Goal: Task Accomplishment & Management: Use online tool/utility

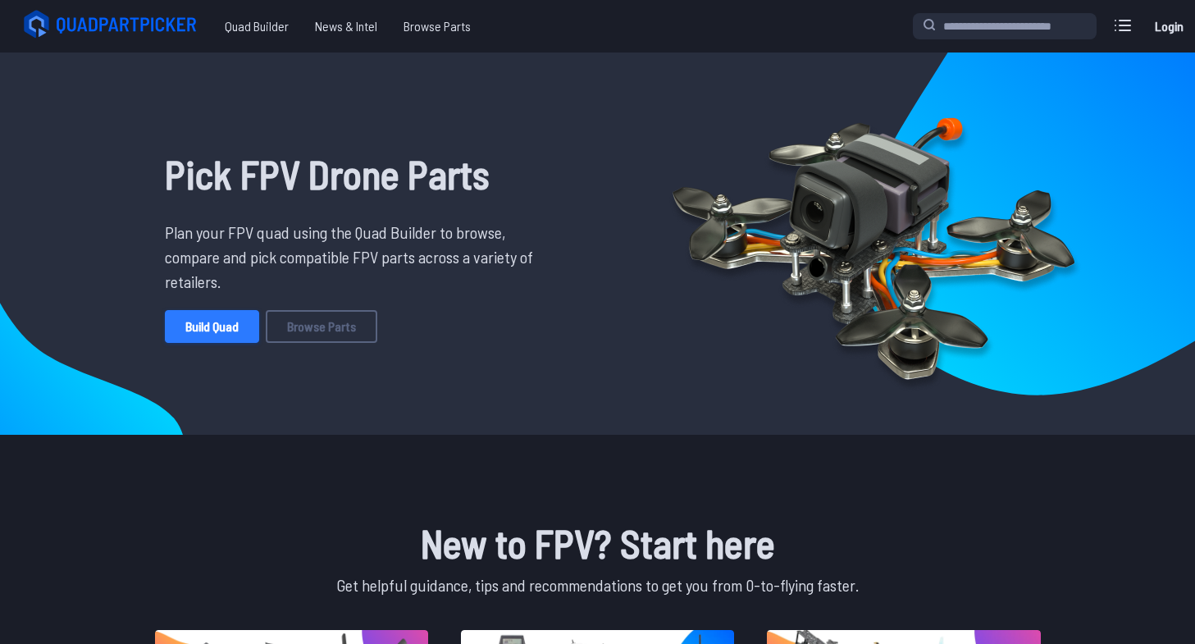
click at [231, 331] on link "Build Quad" at bounding box center [212, 326] width 94 height 33
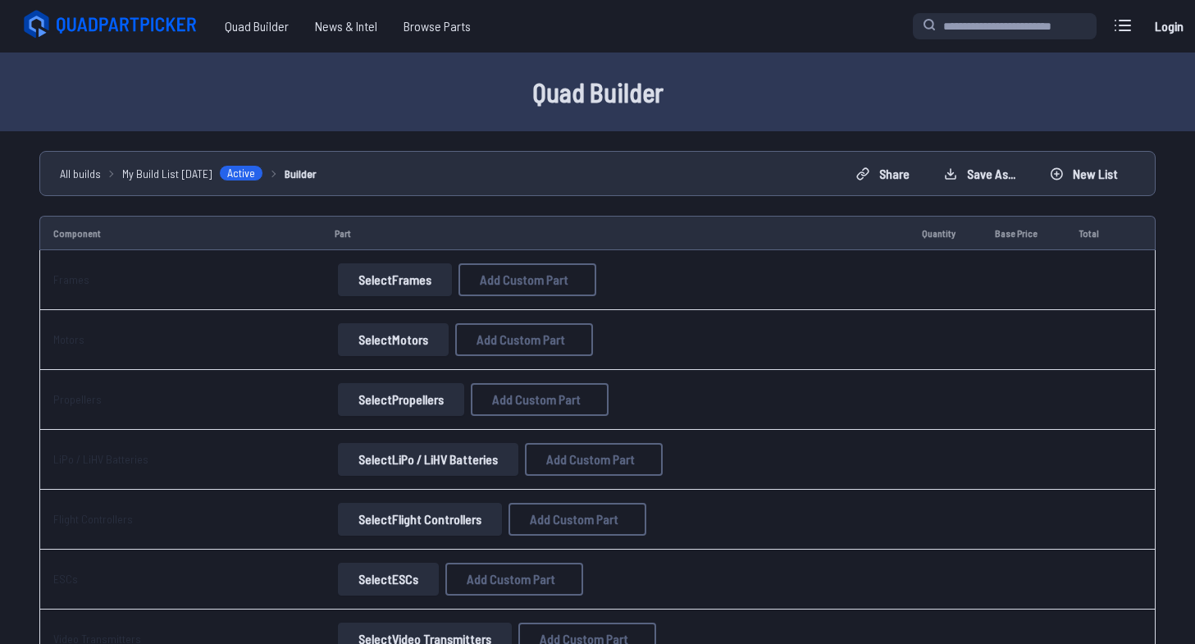
click at [406, 268] on button "Select Frames" at bounding box center [395, 279] width 114 height 33
click at [372, 290] on button "Select Frames" at bounding box center [395, 279] width 114 height 33
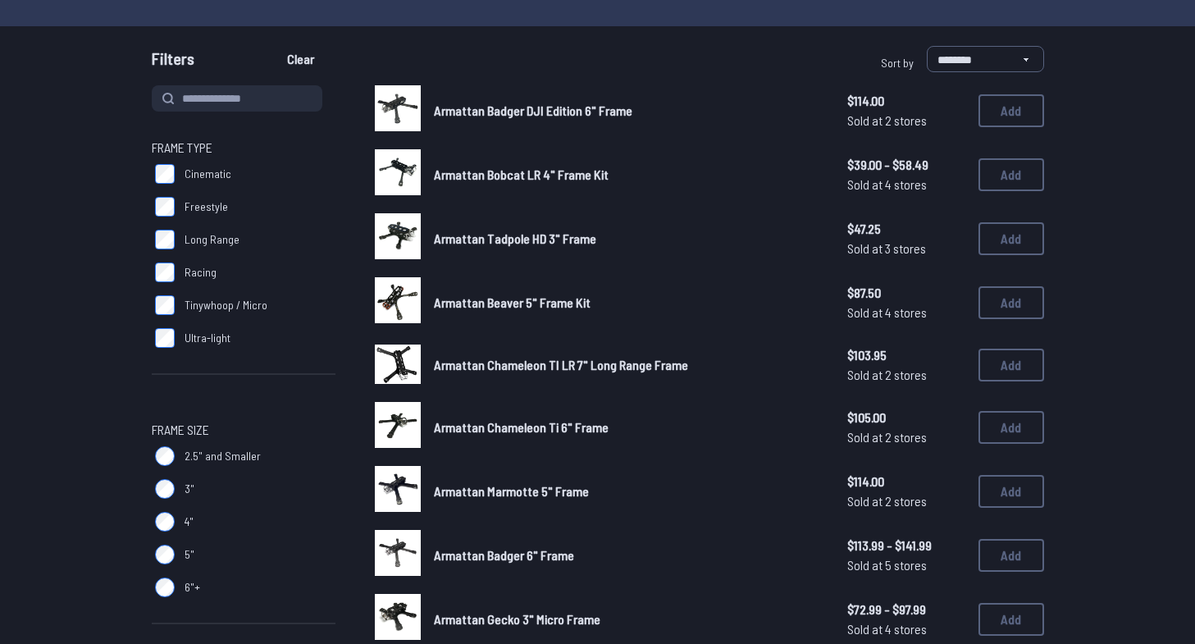
scroll to position [126, 0]
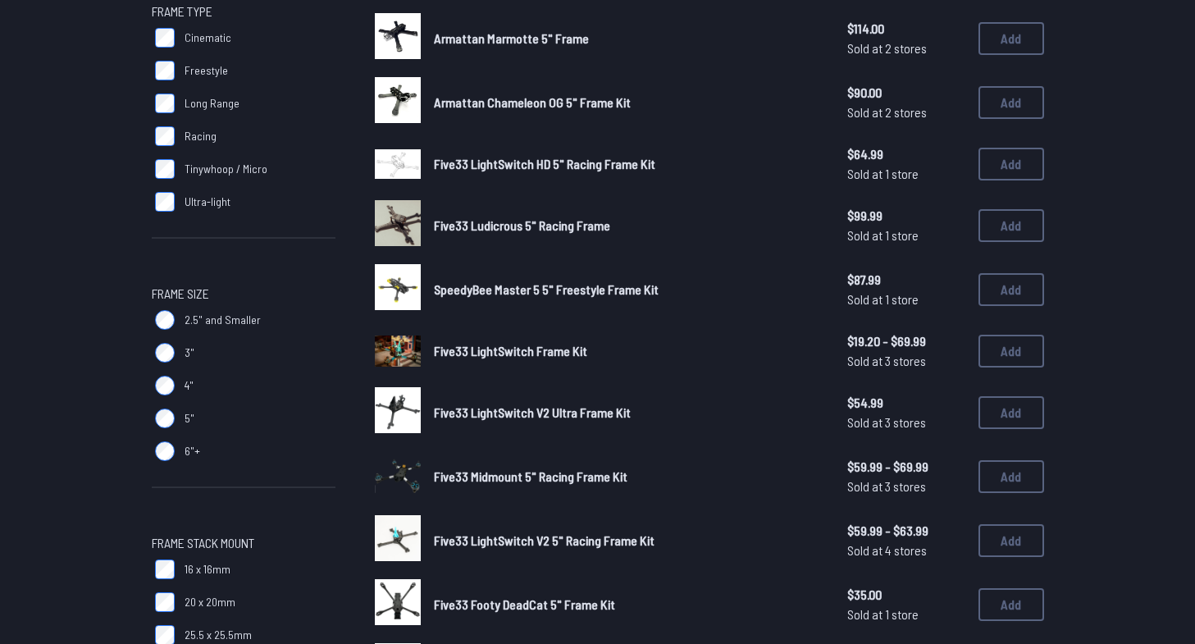
scroll to position [260, 0]
click at [393, 41] on img at bounding box center [398, 37] width 46 height 46
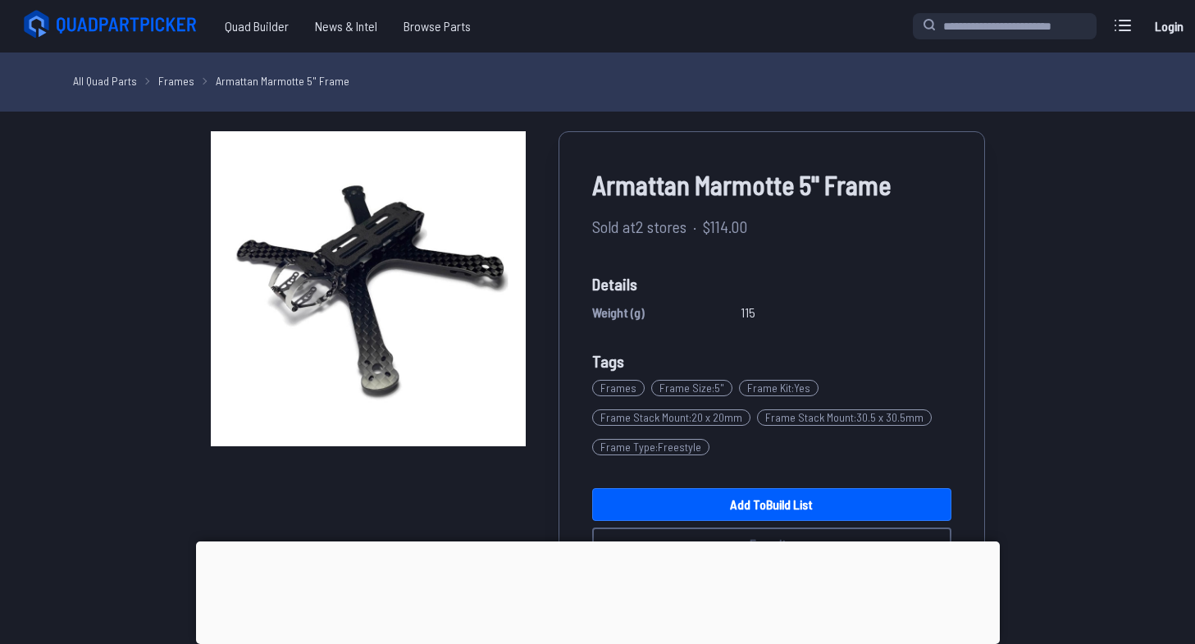
click at [595, 541] on div at bounding box center [598, 541] width 804 height 0
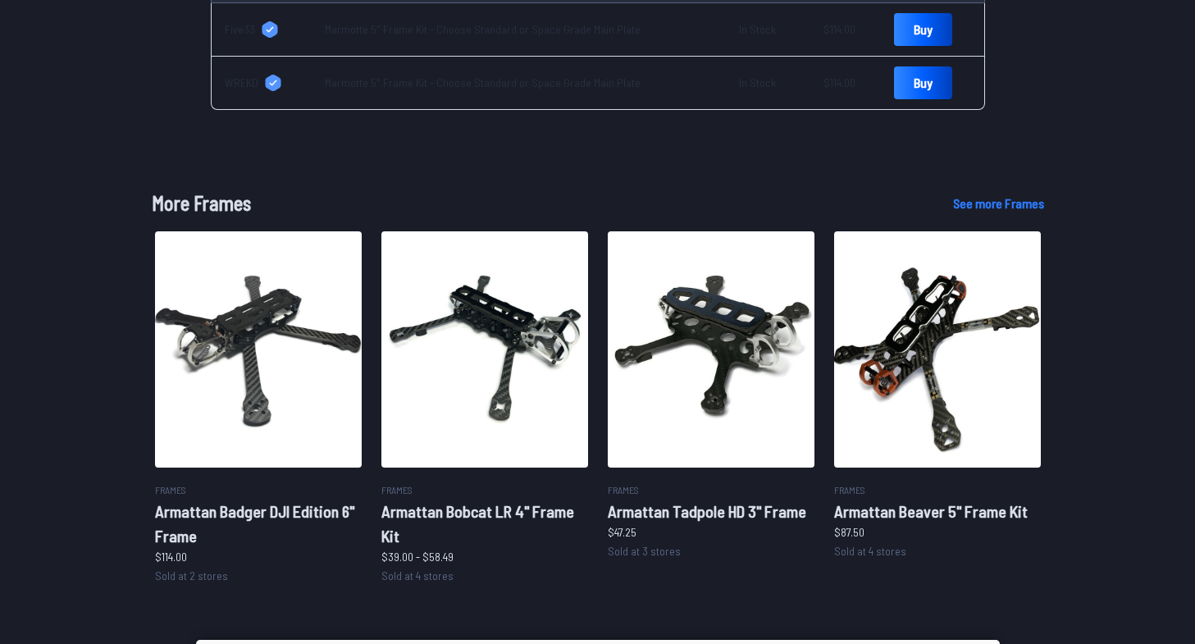
scroll to position [750, 0]
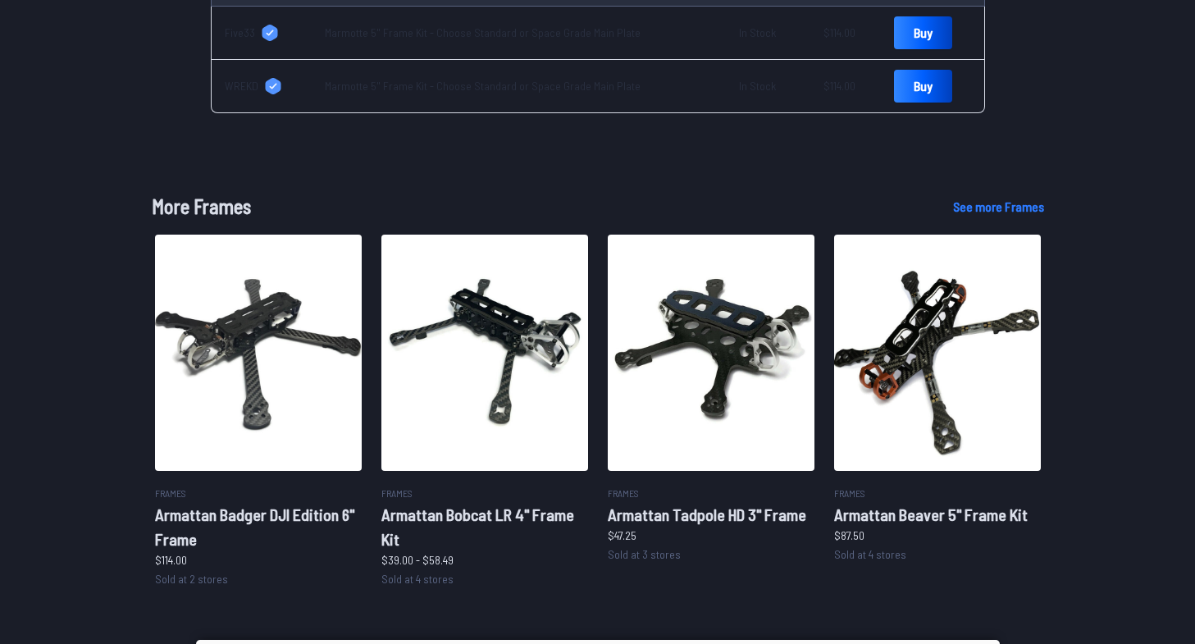
click at [992, 212] on link "See more Frames" at bounding box center [998, 207] width 91 height 20
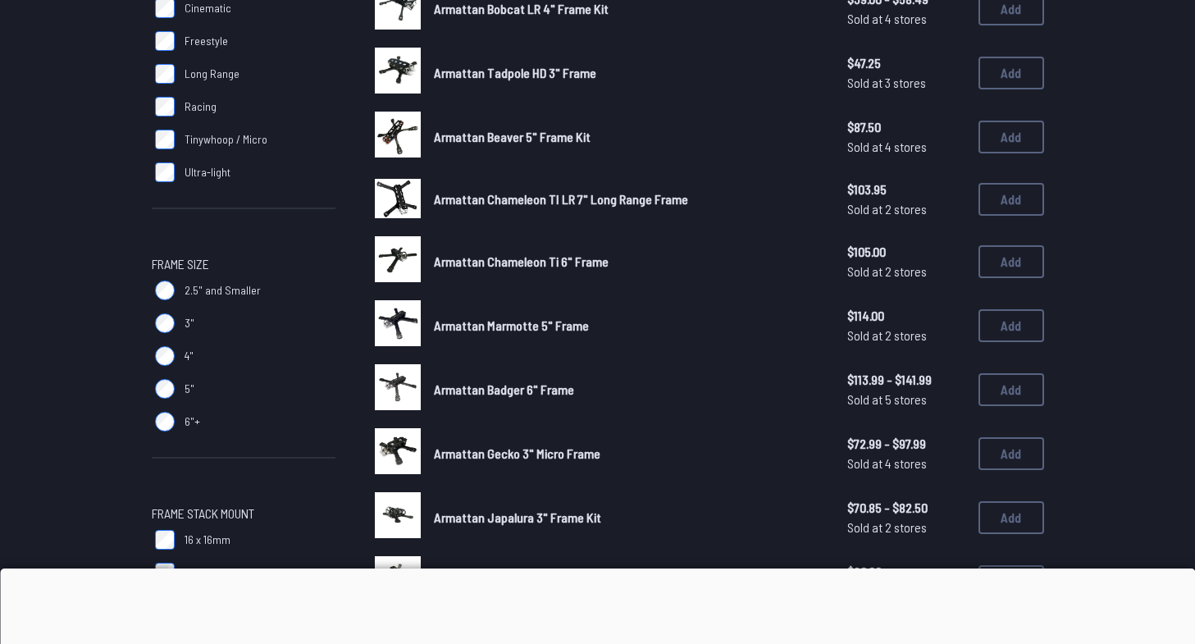
scroll to position [292, 0]
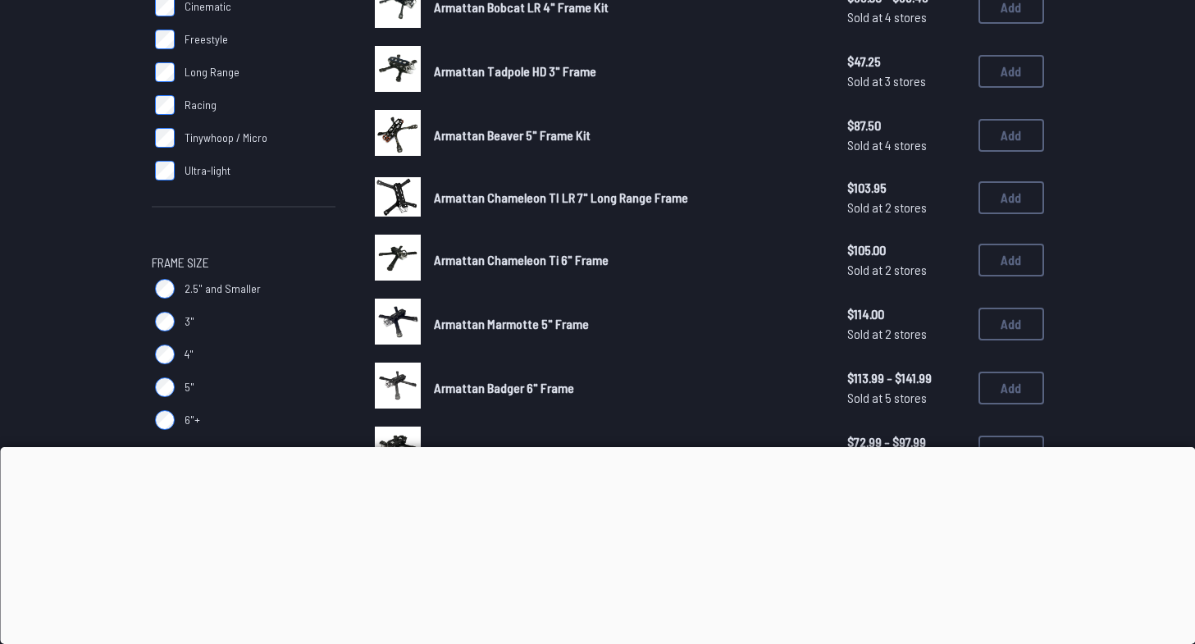
click at [597, 447] on div at bounding box center [597, 447] width 1195 height 0
click at [595, 447] on div at bounding box center [597, 447] width 1195 height 0
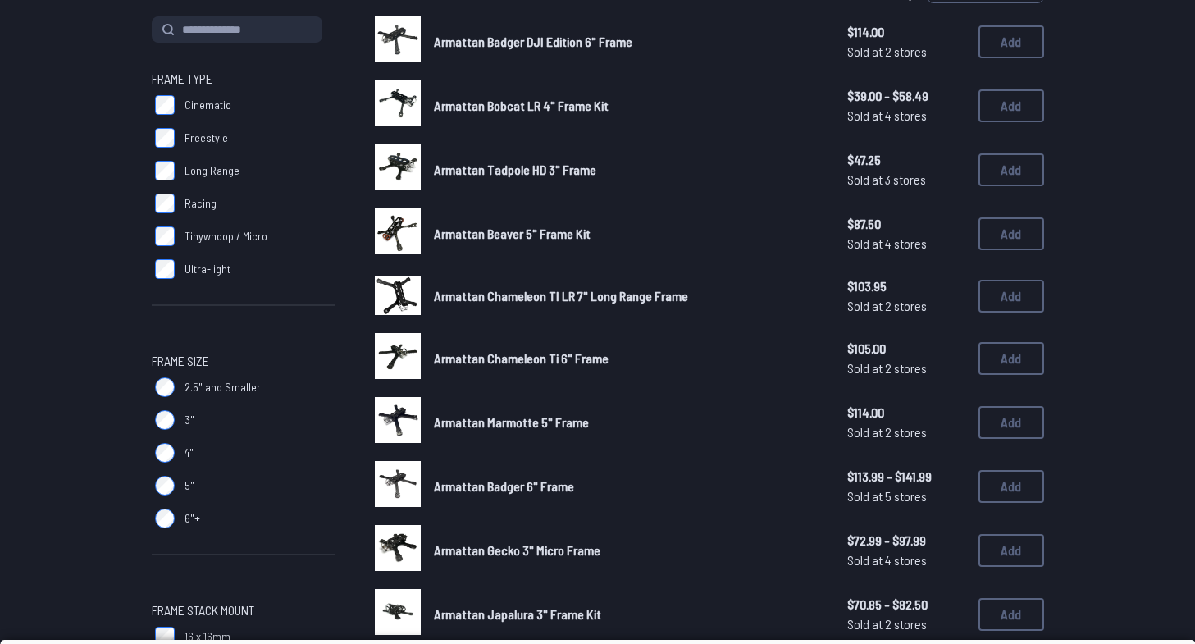
scroll to position [0, 0]
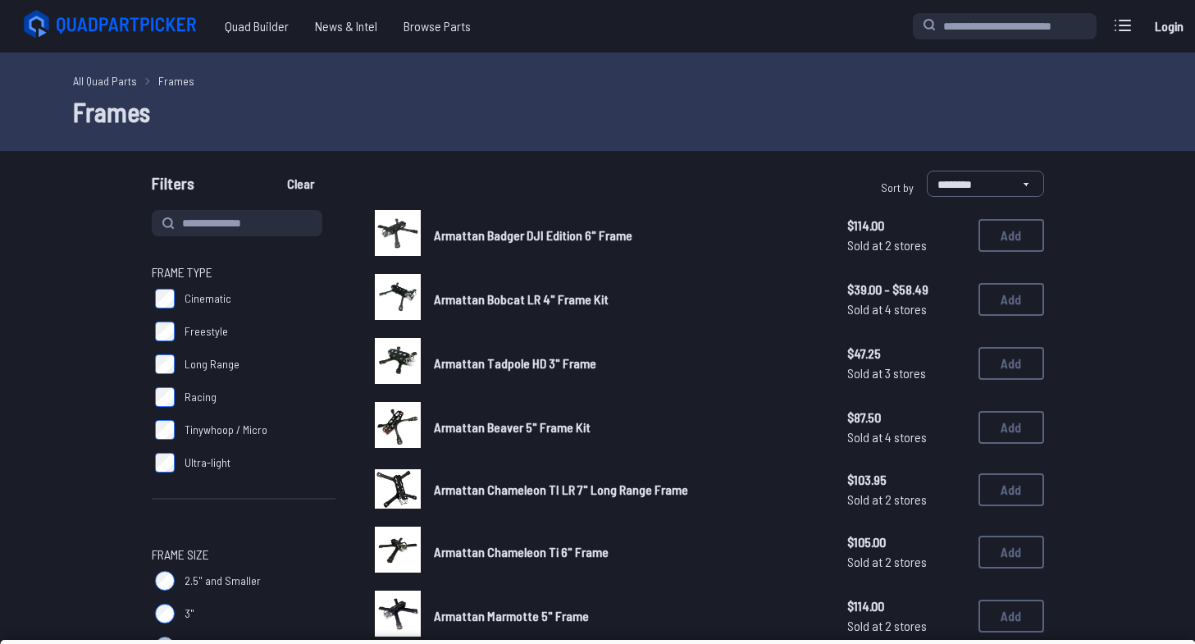
click at [166, 321] on label "Freestyle" at bounding box center [244, 331] width 184 height 33
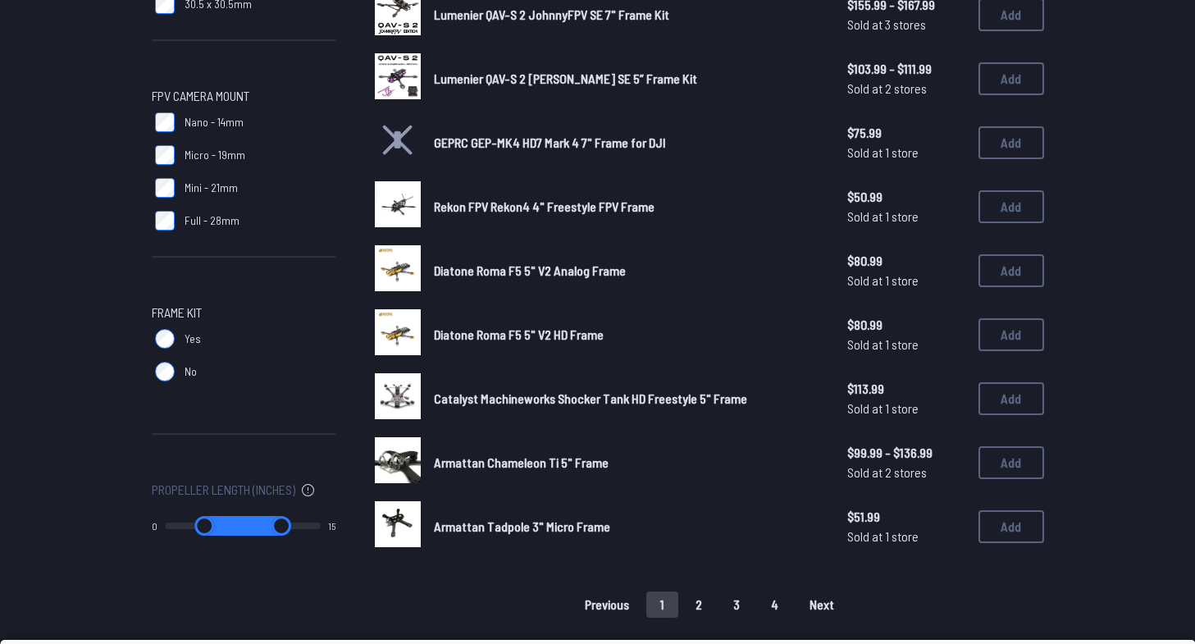
scroll to position [978, 0]
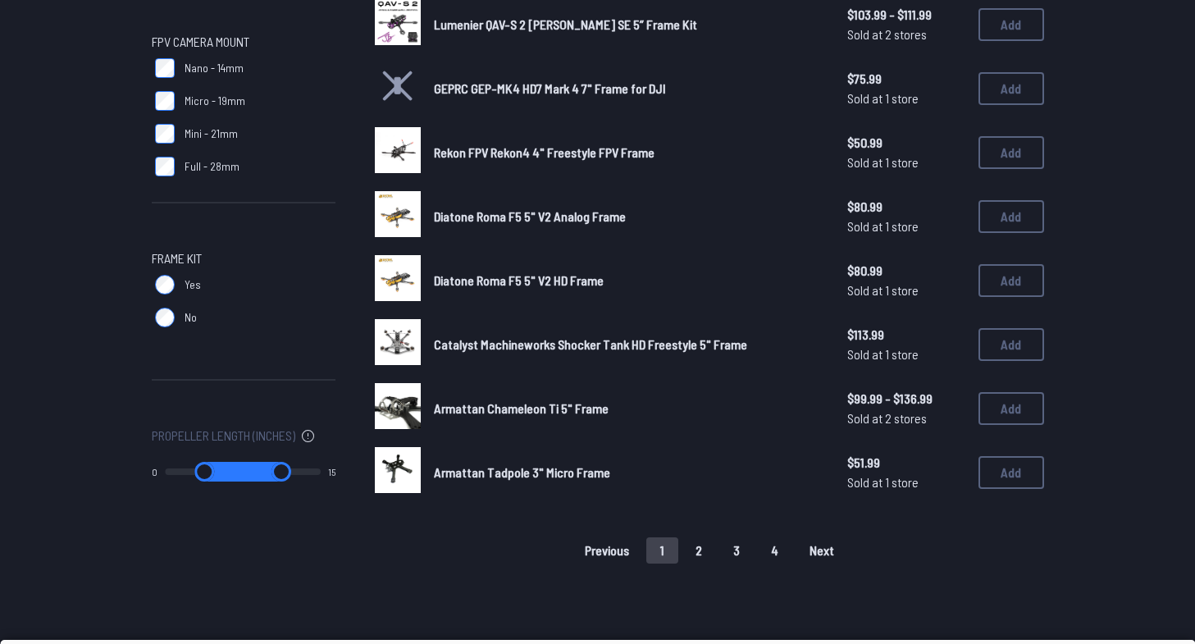
click at [691, 545] on button "2" at bounding box center [699, 550] width 34 height 26
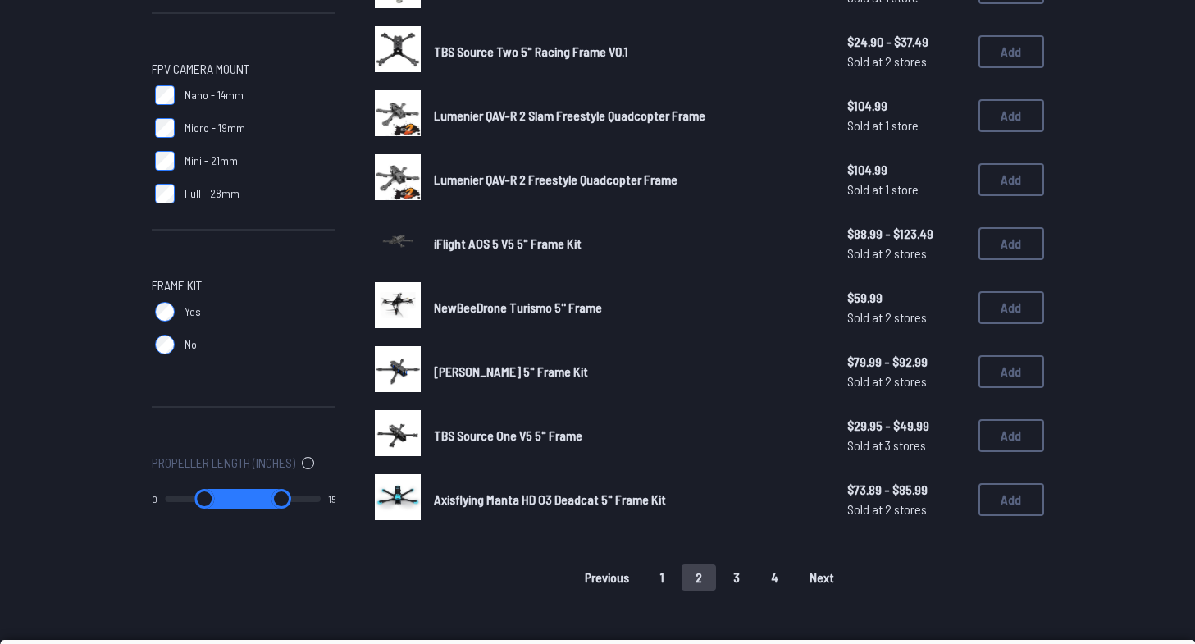
scroll to position [959, 0]
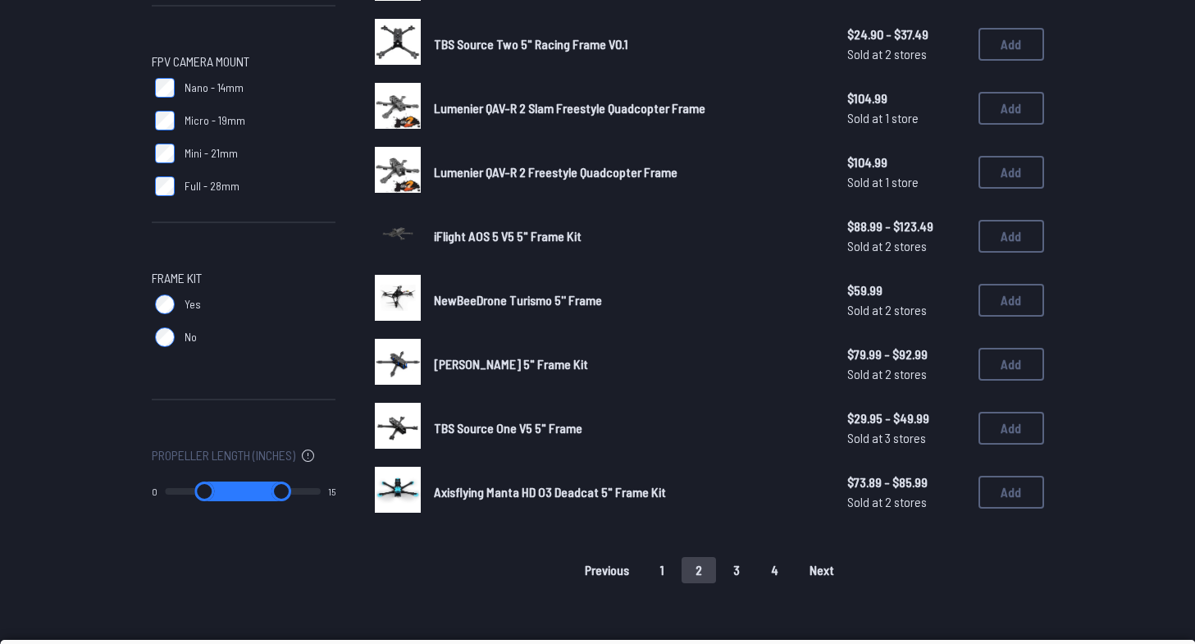
click at [737, 566] on button "3" at bounding box center [736, 570] width 34 height 26
